Goal: Transaction & Acquisition: Purchase product/service

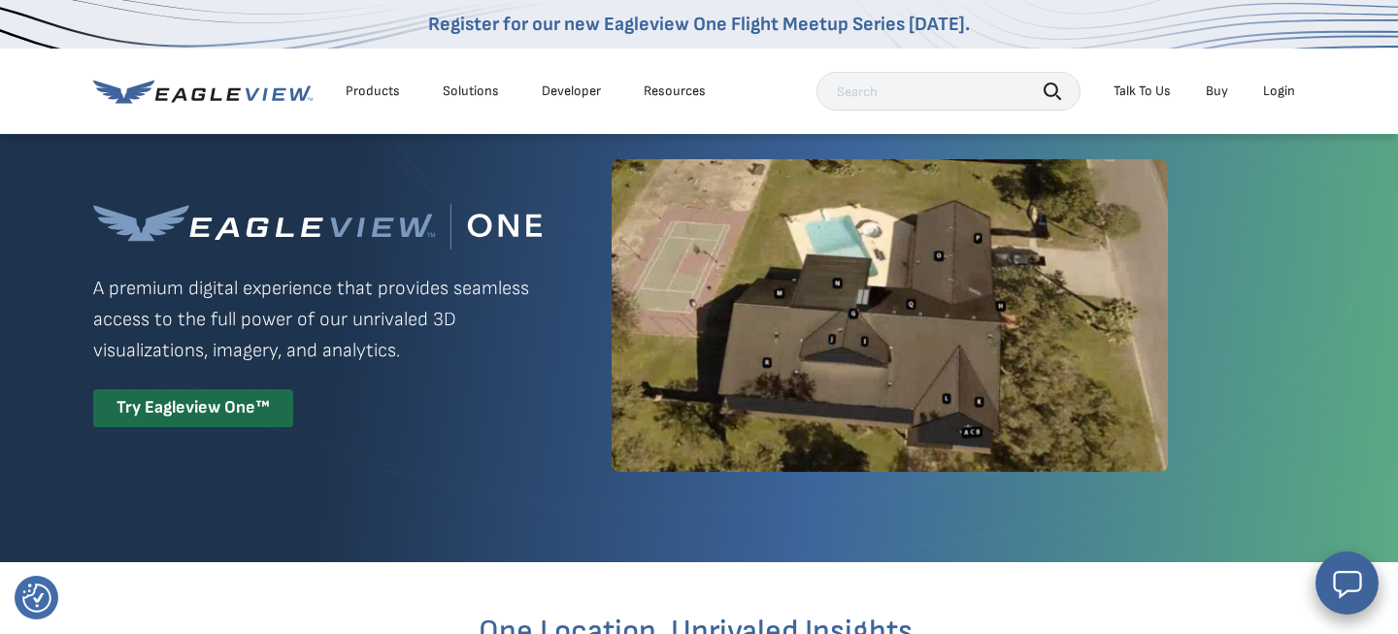
scroll to position [190, 0]
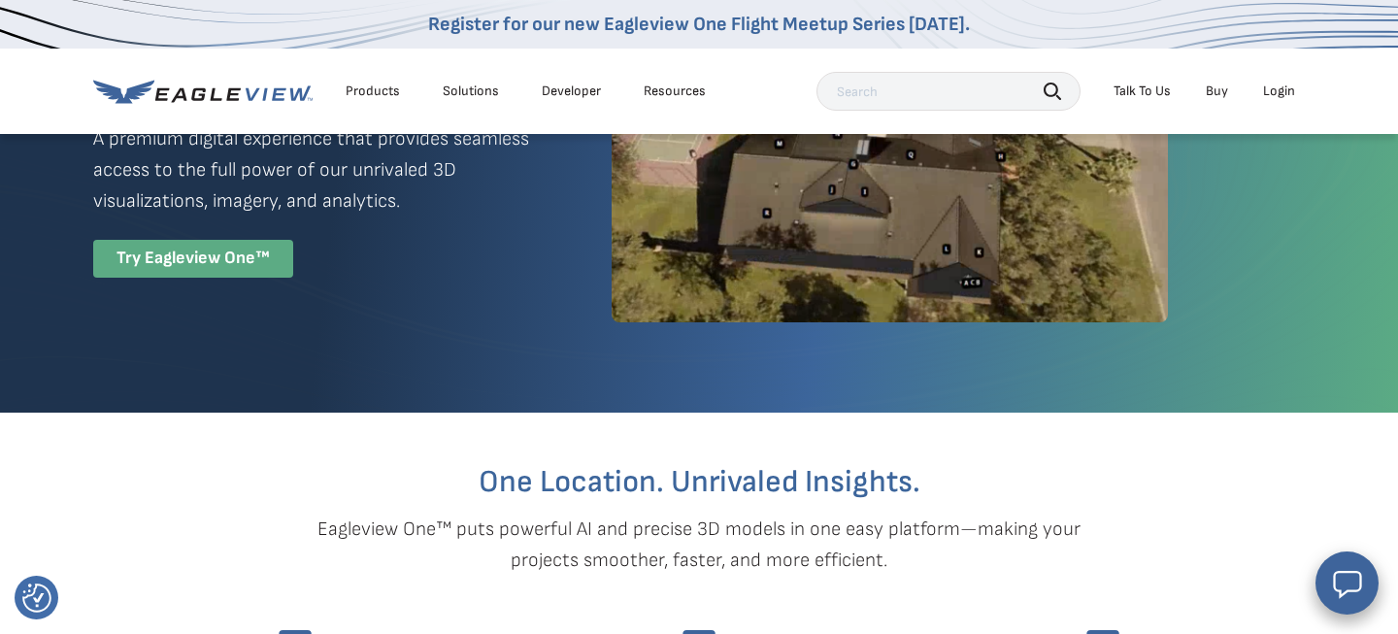
click at [238, 270] on div "Try Eagleview One™" at bounding box center [193, 259] width 200 height 38
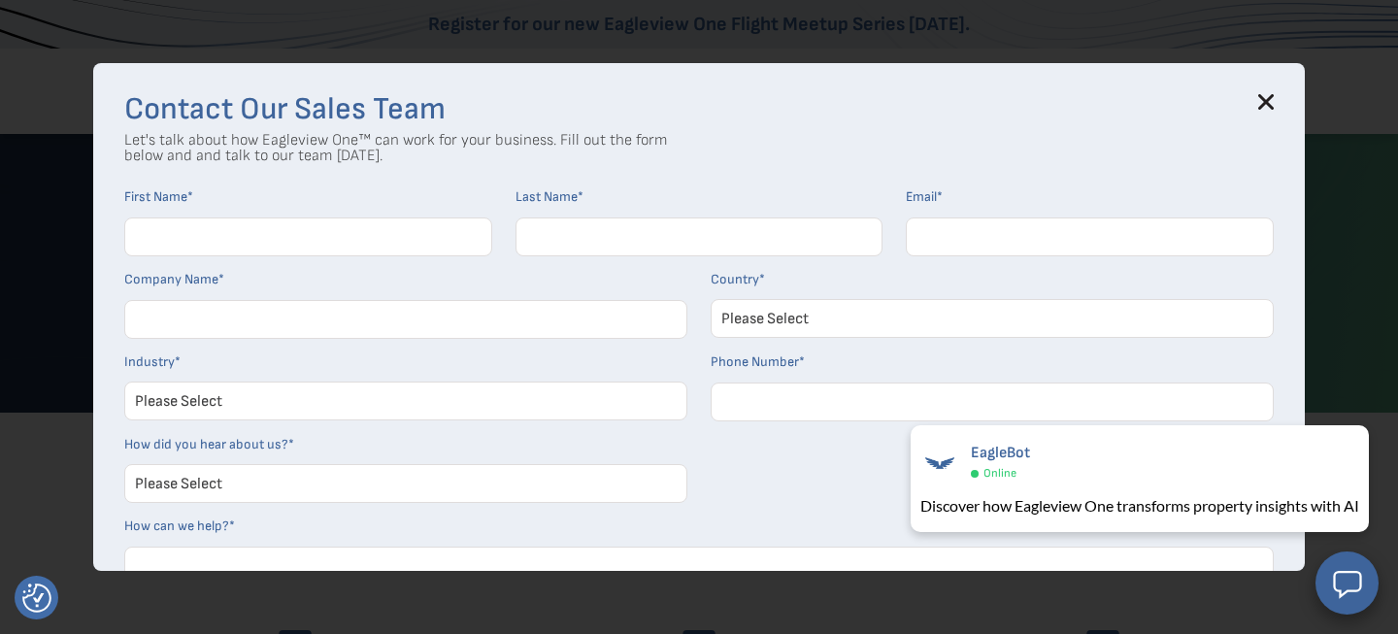
click at [1178, 260] on div at bounding box center [1090, 243] width 368 height 53
click at [1260, 108] on icon at bounding box center [1266, 102] width 13 height 13
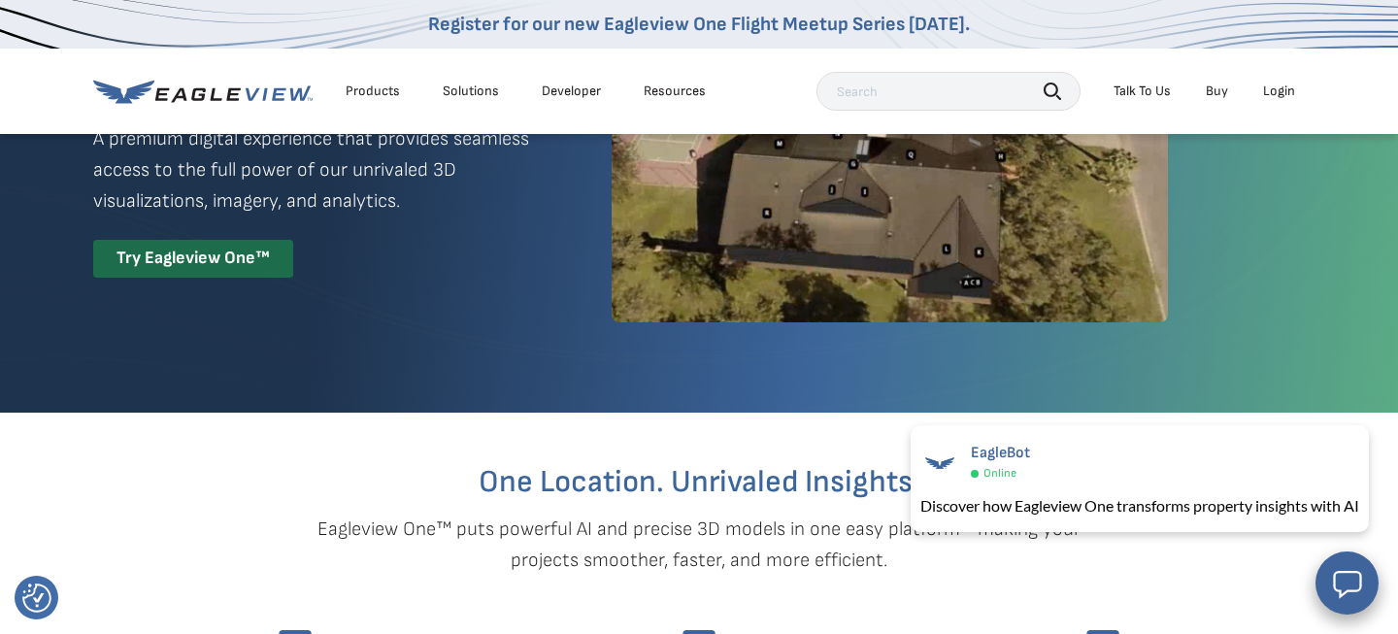
click at [1276, 89] on div "Login" at bounding box center [1279, 91] width 32 height 17
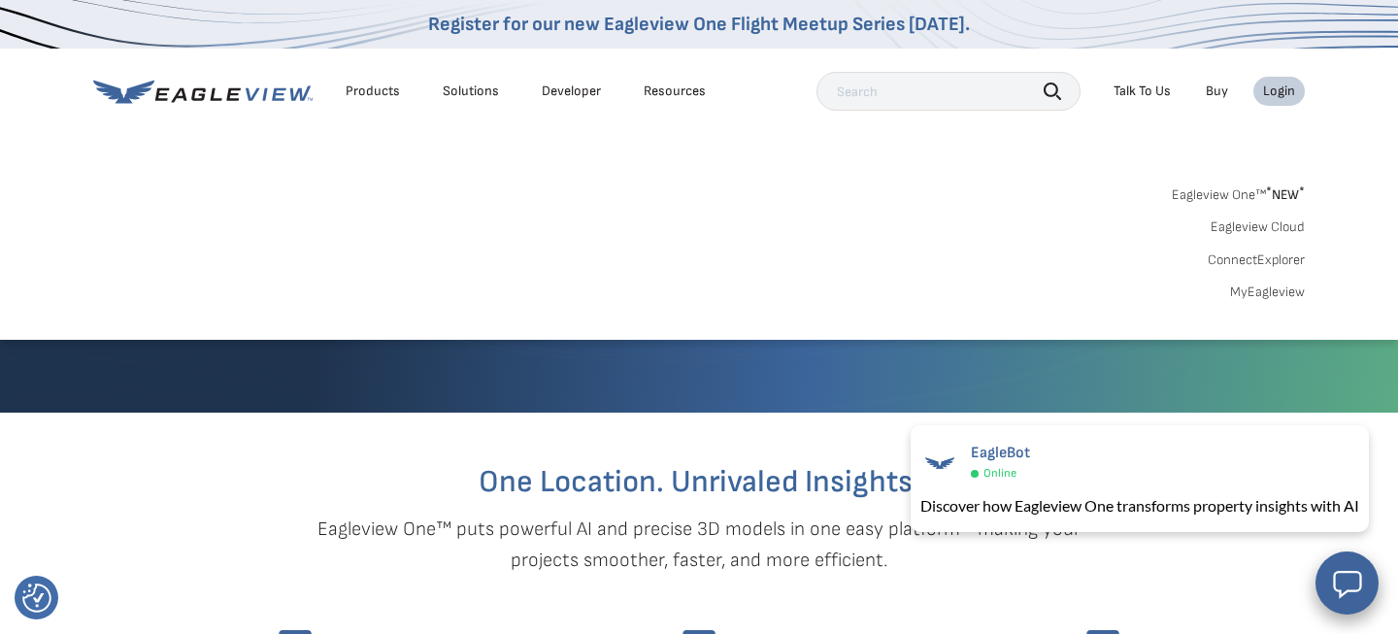
click at [1252, 287] on link "MyEagleview" at bounding box center [1267, 291] width 75 height 17
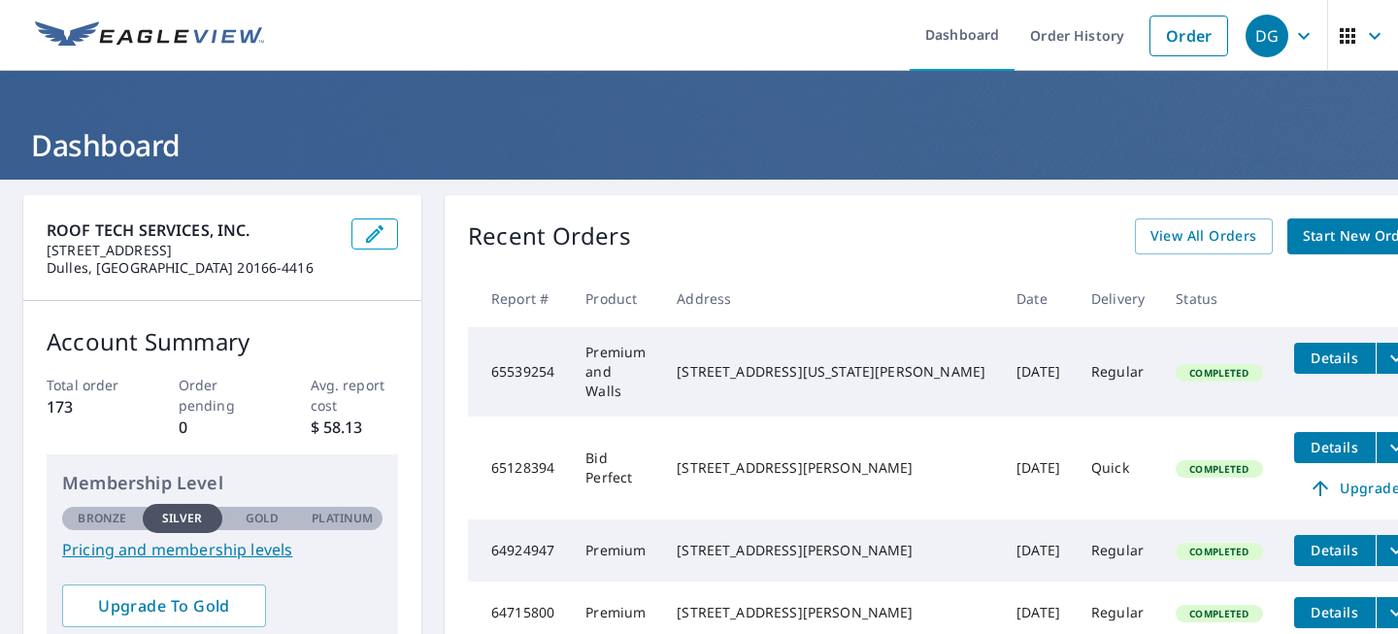
click at [1314, 239] on span "Start New Order" at bounding box center [1359, 236] width 113 height 24
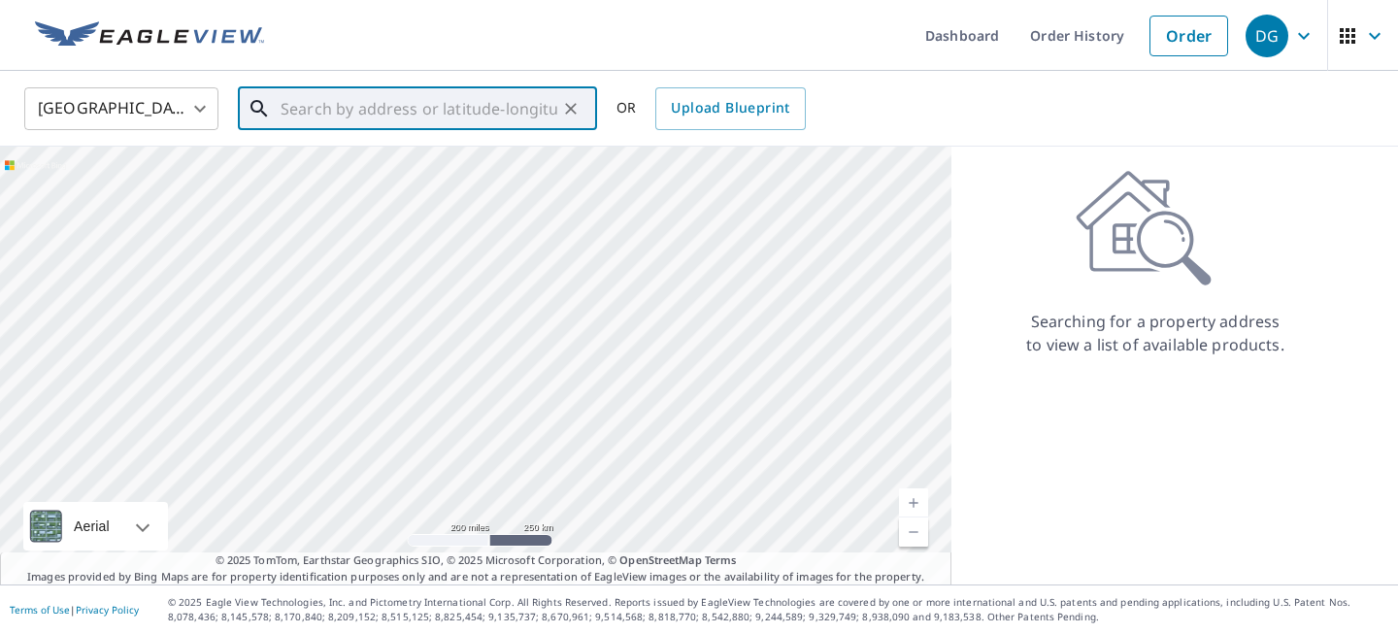
click at [548, 104] on input "text" at bounding box center [419, 109] width 277 height 54
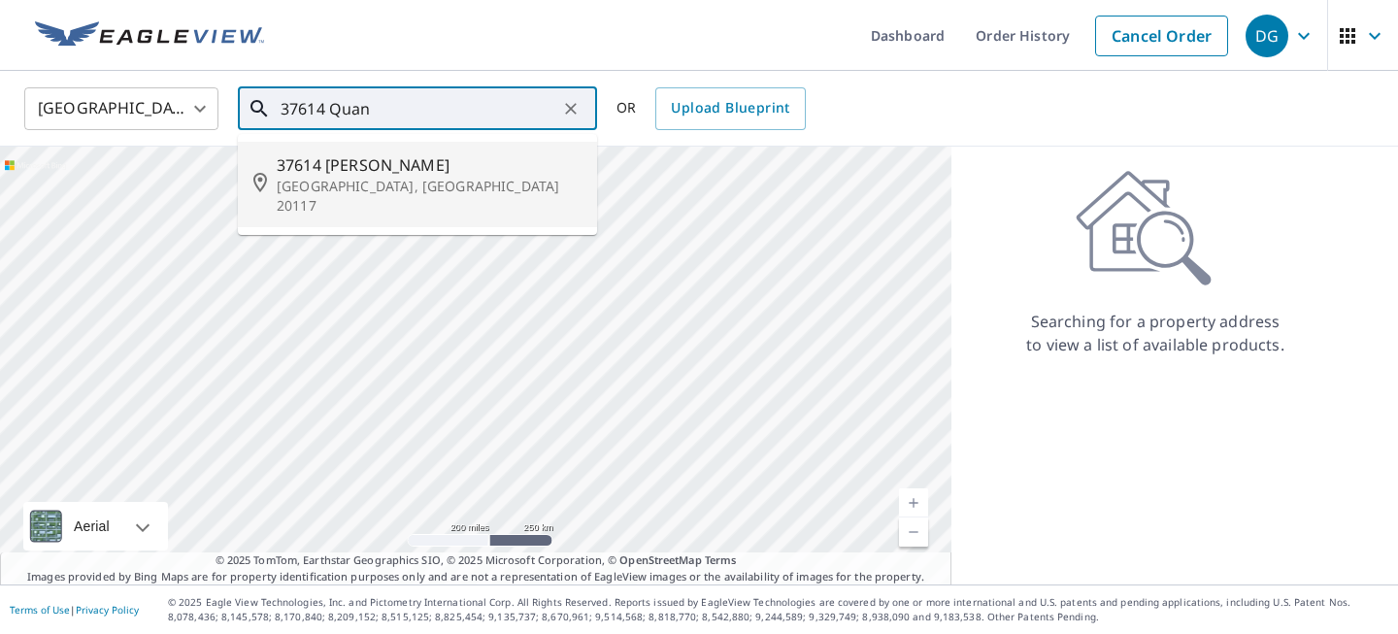
click at [484, 169] on span "37614 Quanbeck Ln" at bounding box center [429, 164] width 305 height 23
type input "37614 Quanbeck Ln Middleburg, VA 20117"
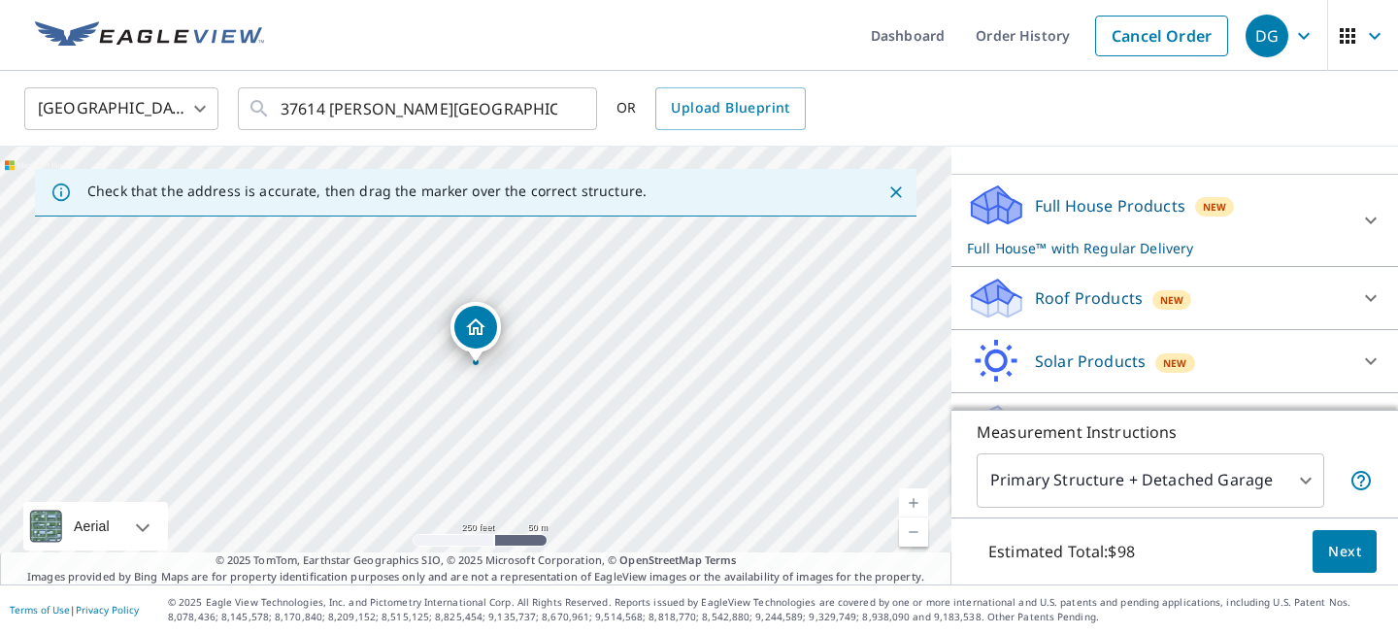
click at [1332, 551] on span "Next" at bounding box center [1344, 552] width 33 height 24
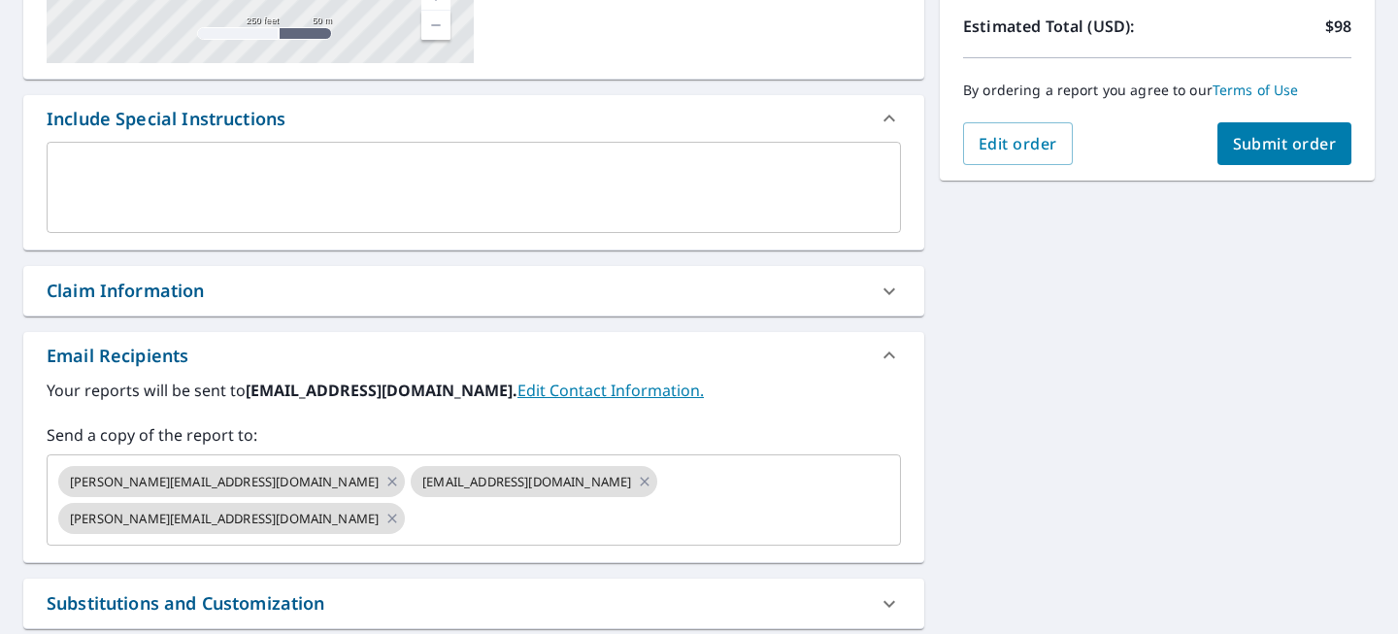
scroll to position [440, 0]
click at [1280, 151] on span "Submit order" at bounding box center [1285, 142] width 104 height 21
checkbox input "true"
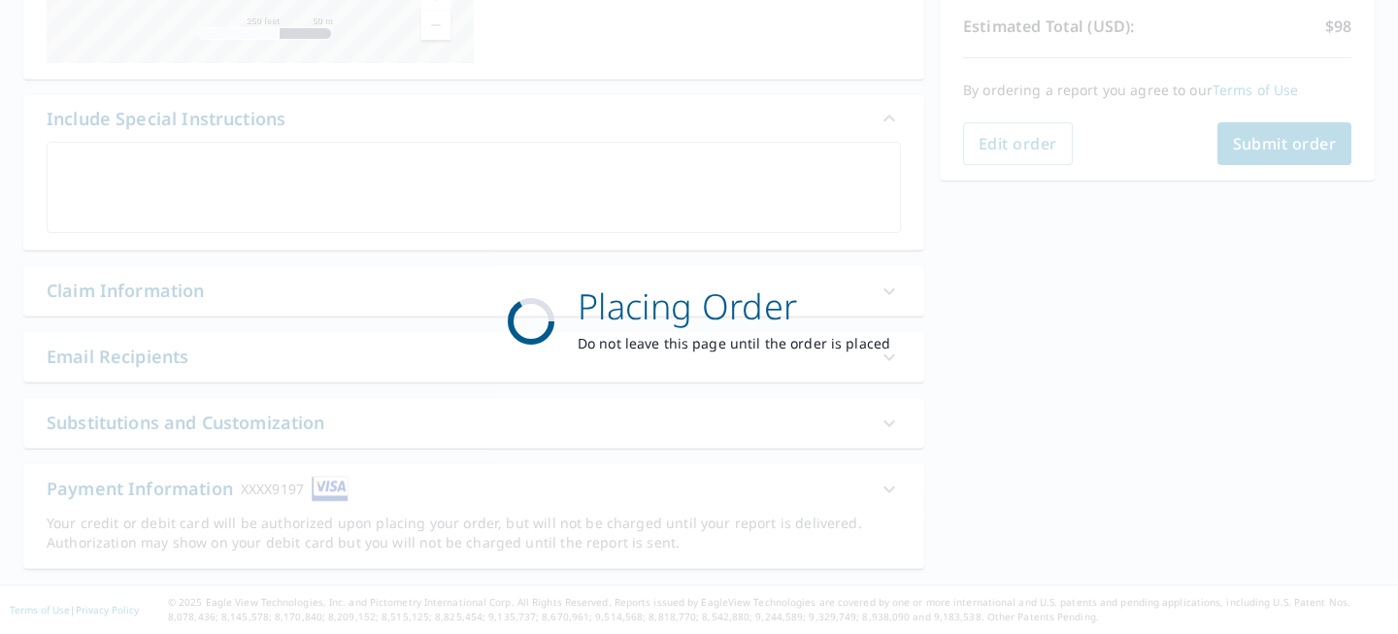
scroll to position [439, 0]
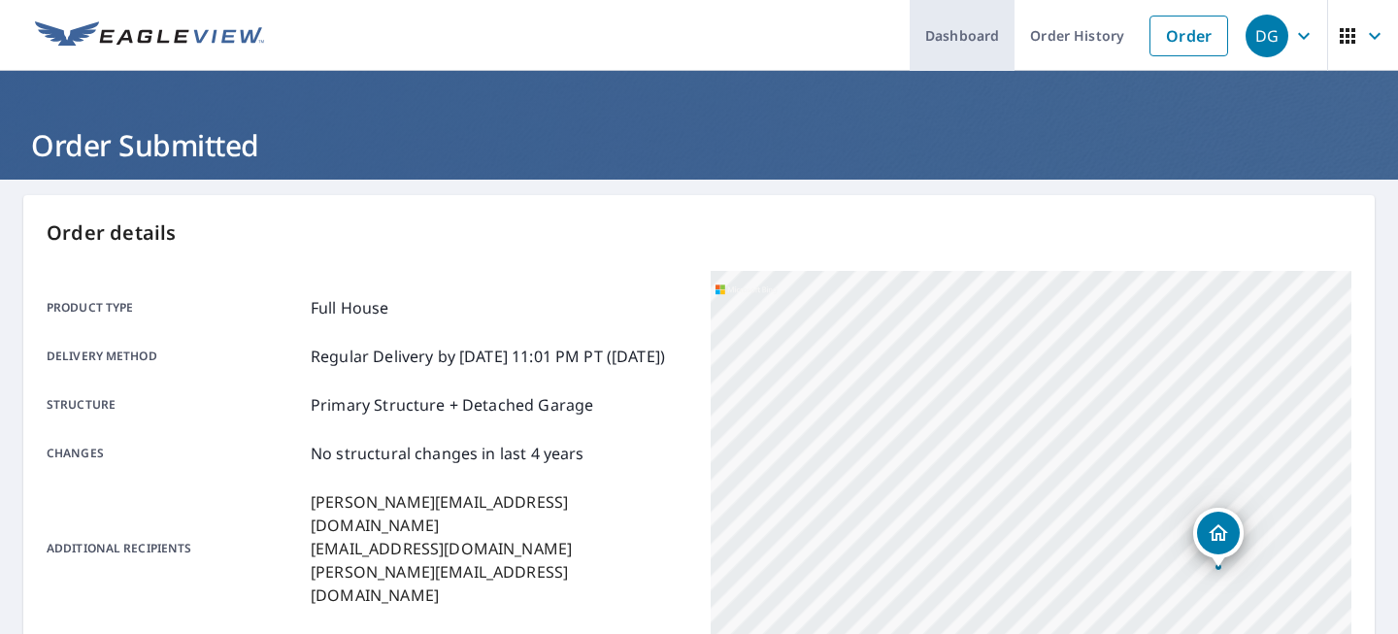
click at [965, 36] on link "Dashboard" at bounding box center [962, 35] width 105 height 71
